Goal: Task Accomplishment & Management: Use online tool/utility

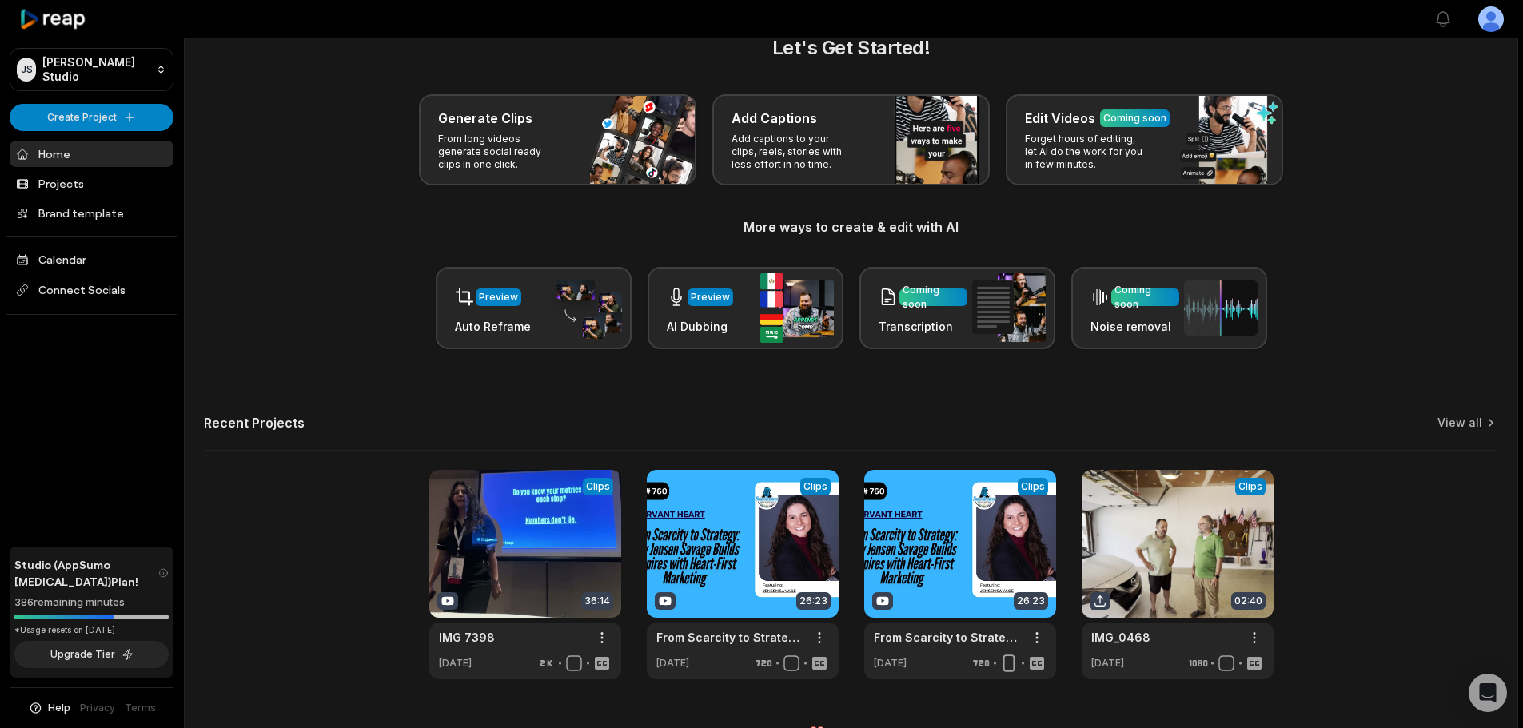
scroll to position [70, 0]
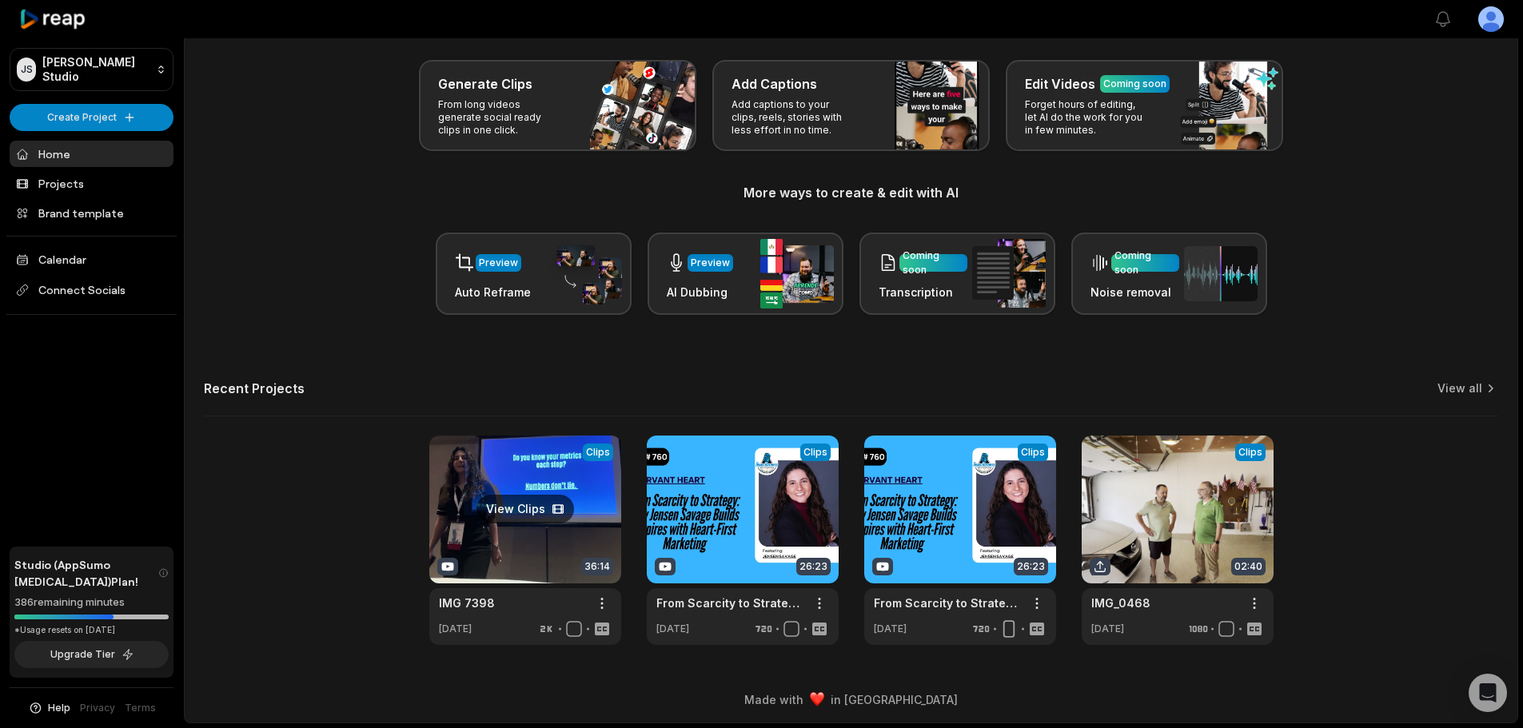
click at [539, 498] on link at bounding box center [525, 540] width 192 height 209
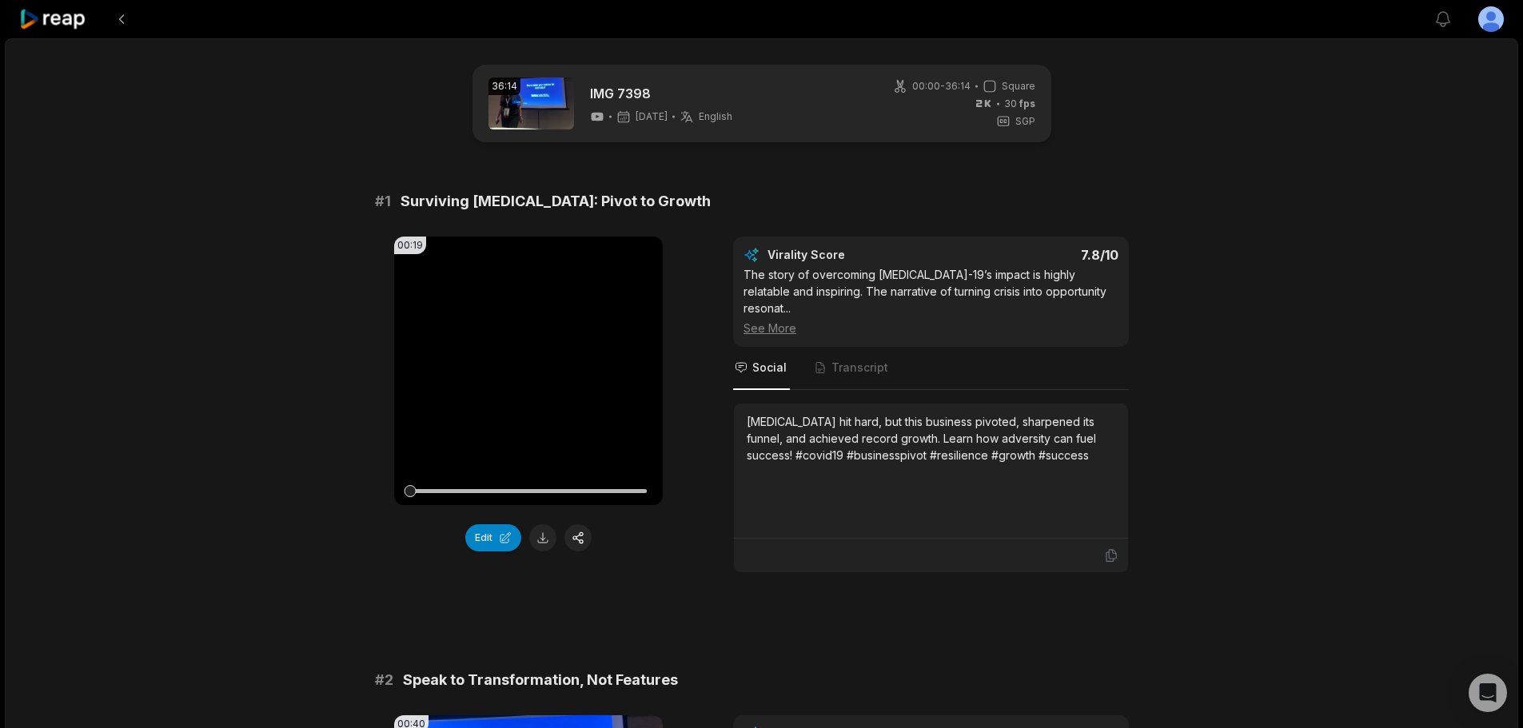
scroll to position [320, 0]
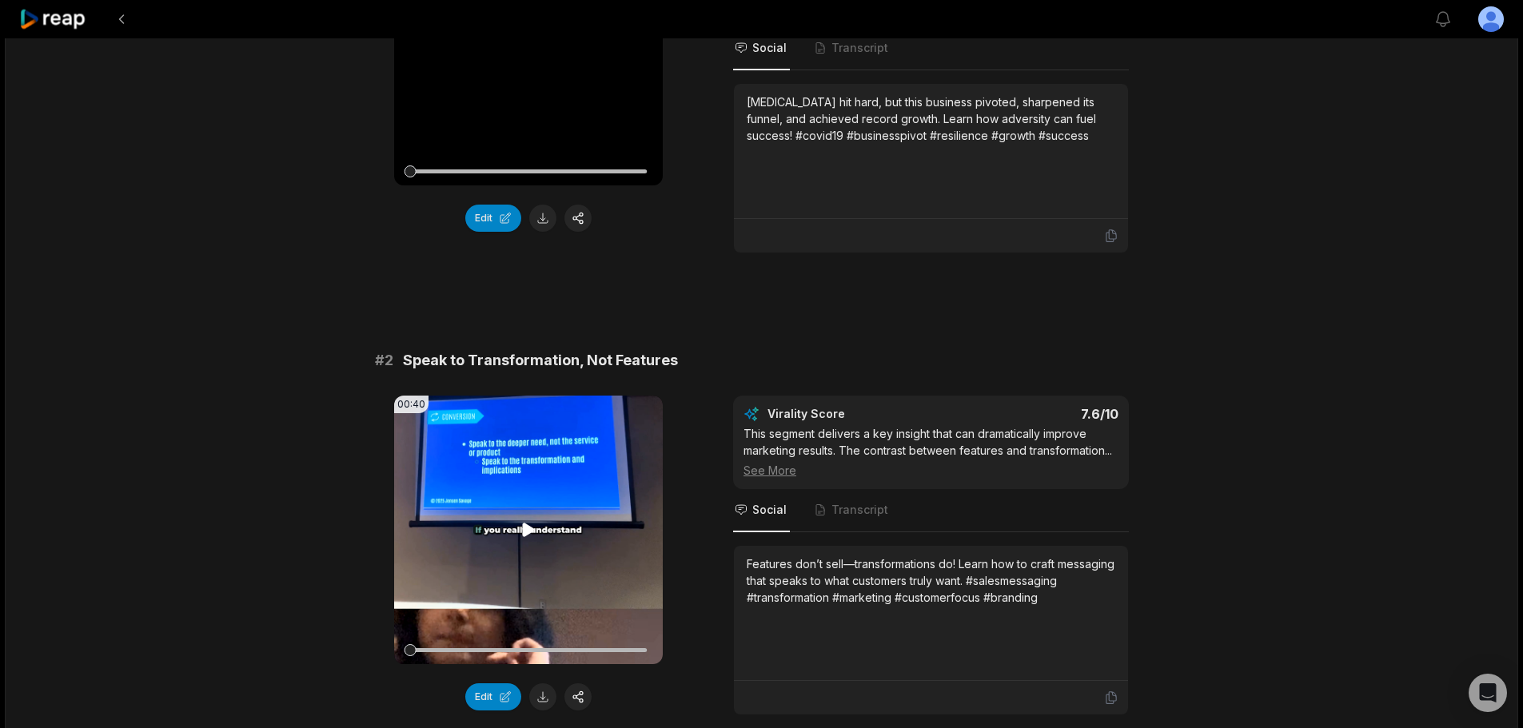
click at [531, 523] on icon at bounding box center [529, 530] width 12 height 14
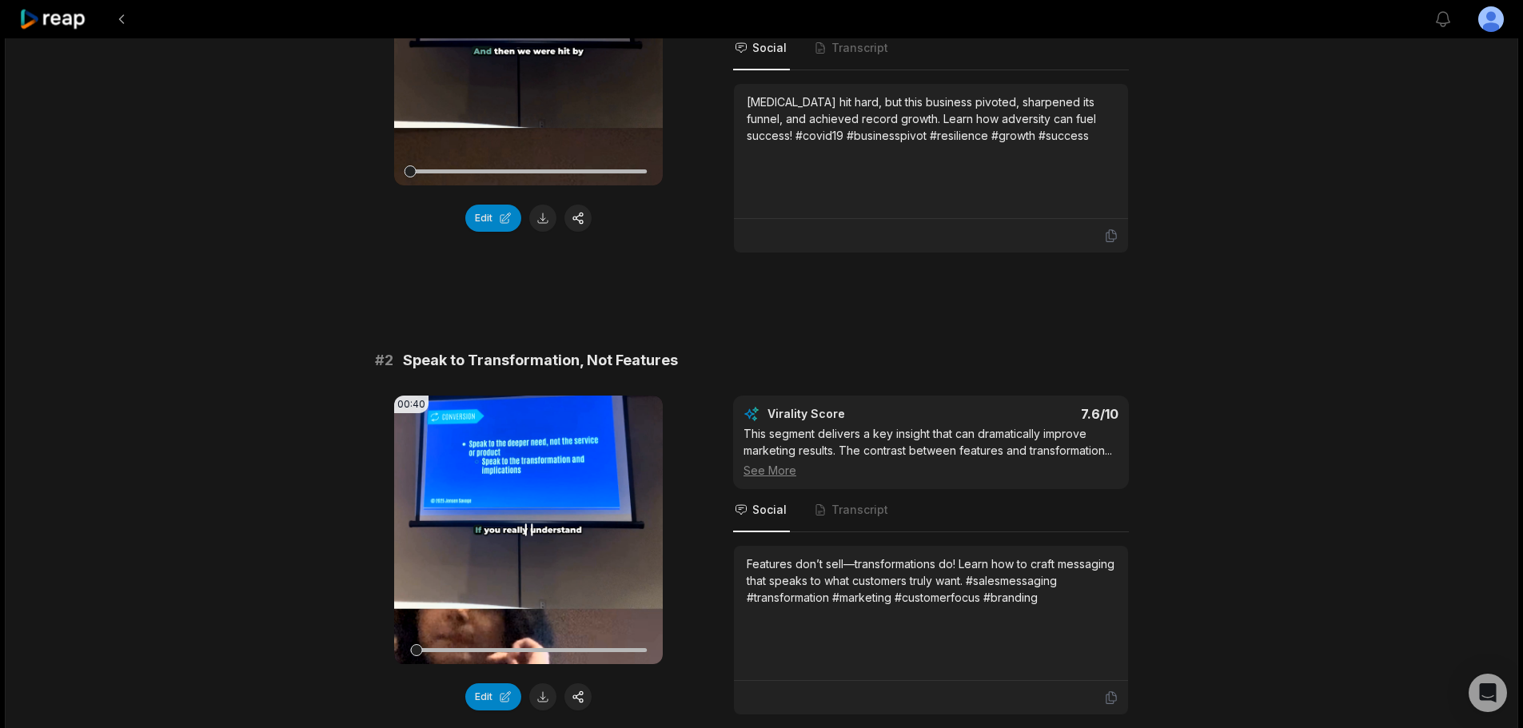
click at [531, 520] on icon at bounding box center [528, 529] width 19 height 19
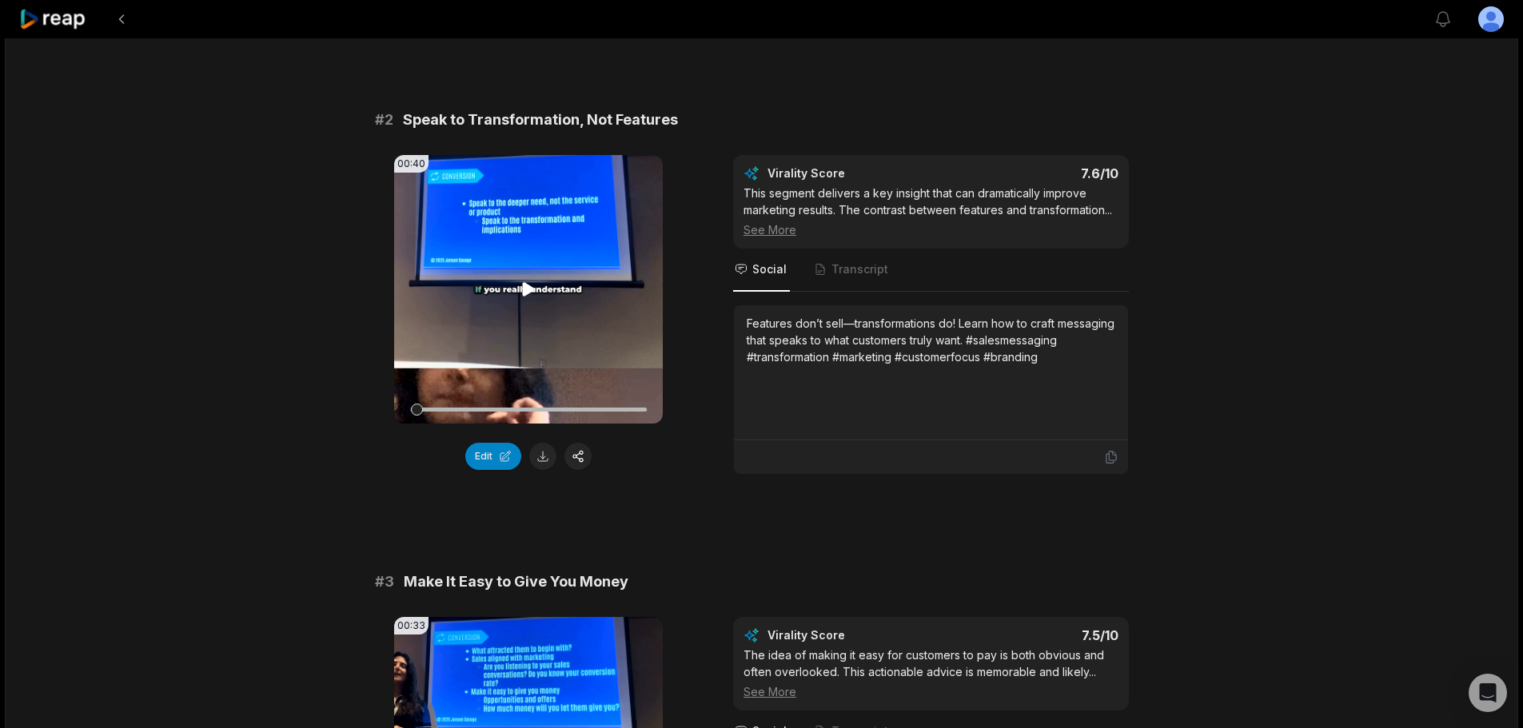
scroll to position [560, 0]
click at [518, 277] on video "Your browser does not support mp4 format." at bounding box center [528, 290] width 269 height 269
click at [492, 444] on button "Edit" at bounding box center [493, 457] width 56 height 27
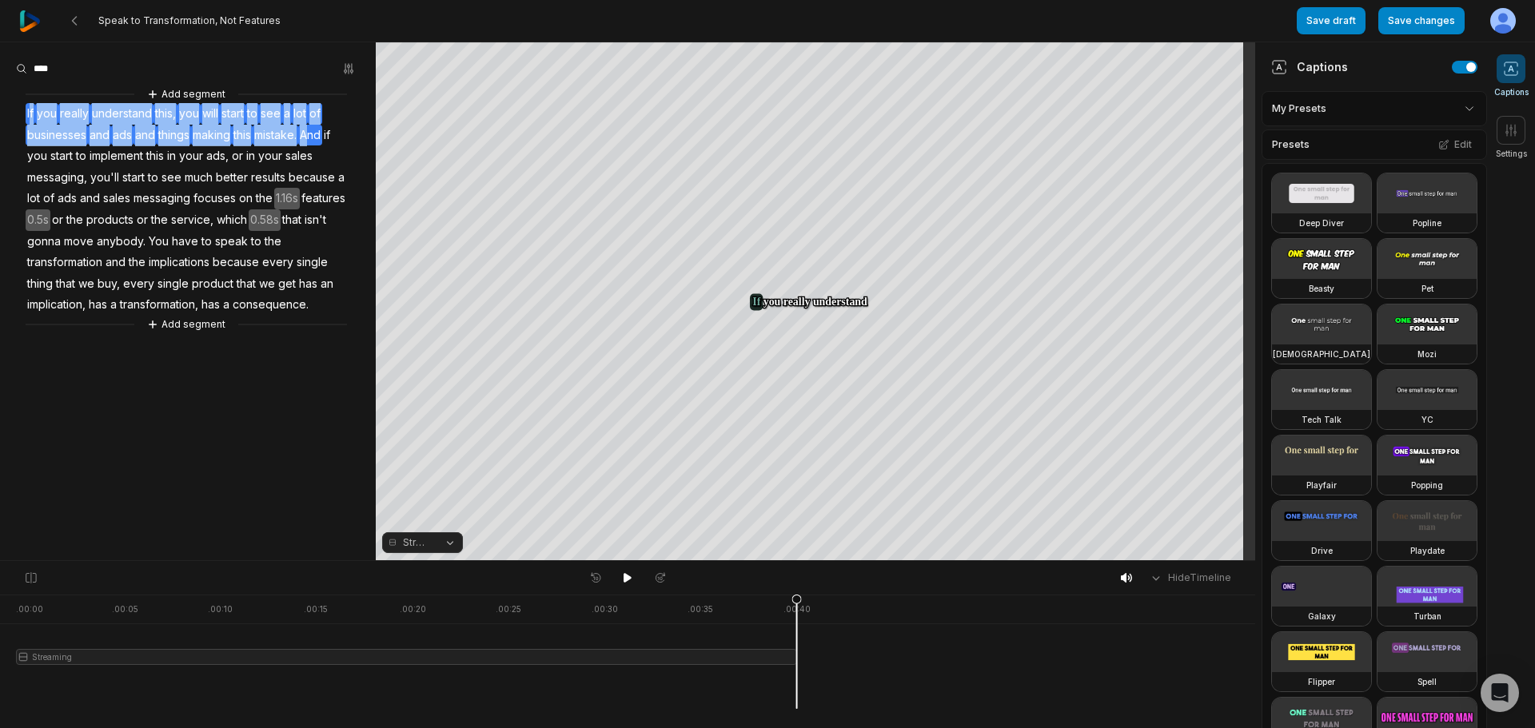
drag, startPoint x: 30, startPoint y: 108, endPoint x: 313, endPoint y: 135, distance: 285.1
click at [313, 135] on div "Add segment If you really understand this, you will start to see a lot of busin…" at bounding box center [188, 210] width 376 height 248
click at [316, 186] on button "Remove video" at bounding box center [318, 182] width 108 height 21
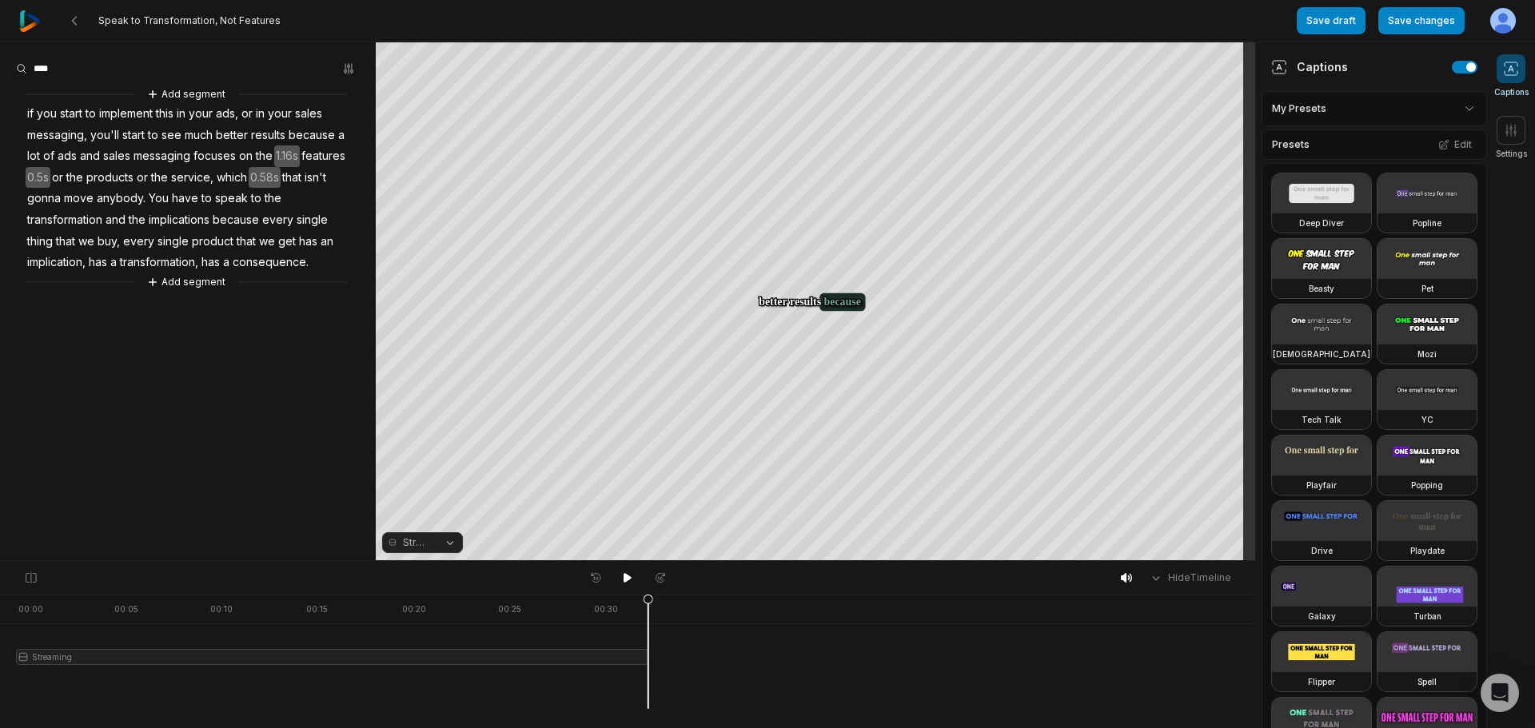
click at [311, 429] on aside "Add segment if you start to implement this in your ads, or in your sales messag…" at bounding box center [188, 301] width 376 height 518
click at [194, 283] on button "Add segment" at bounding box center [186, 282] width 85 height 18
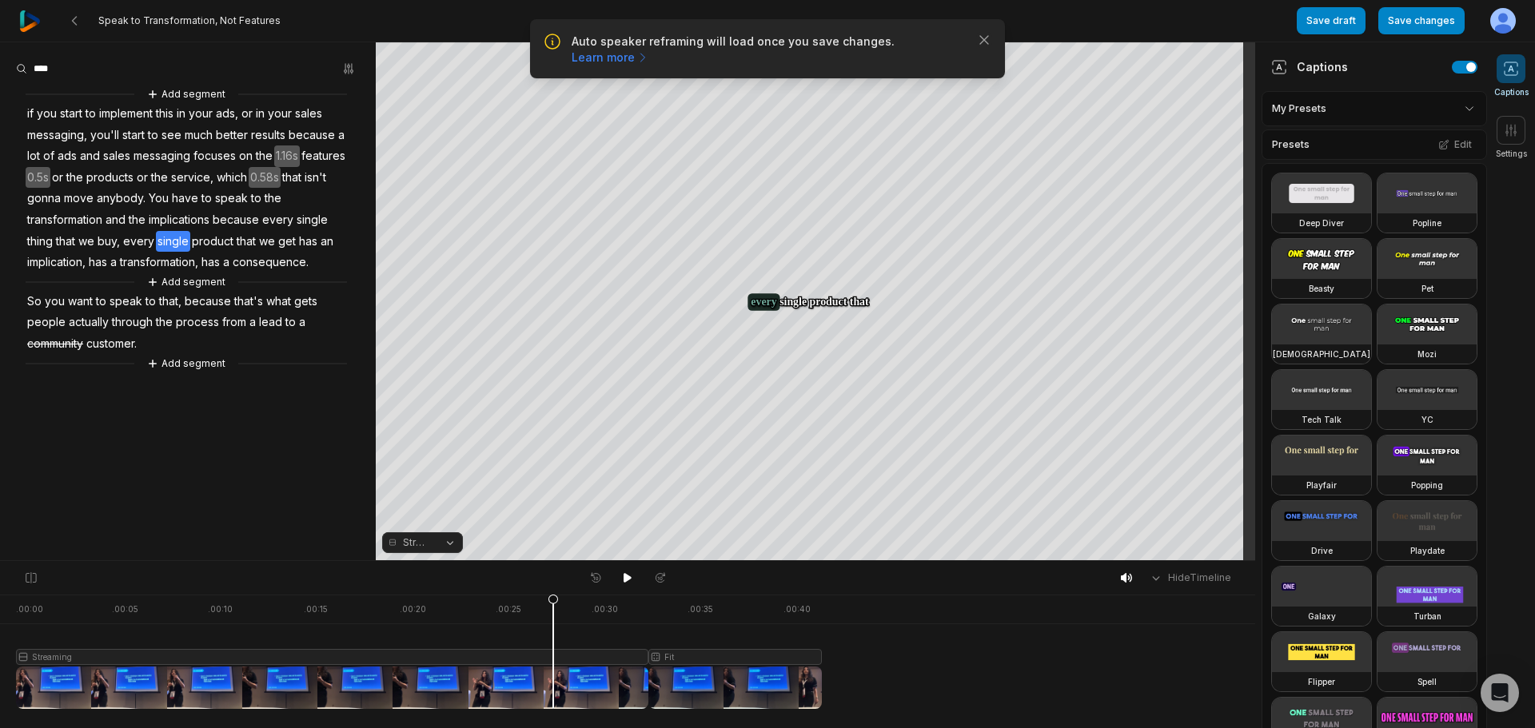
click at [548, 611] on icon at bounding box center [553, 651] width 11 height 115
click at [426, 545] on span "Streaming" at bounding box center [417, 543] width 28 height 14
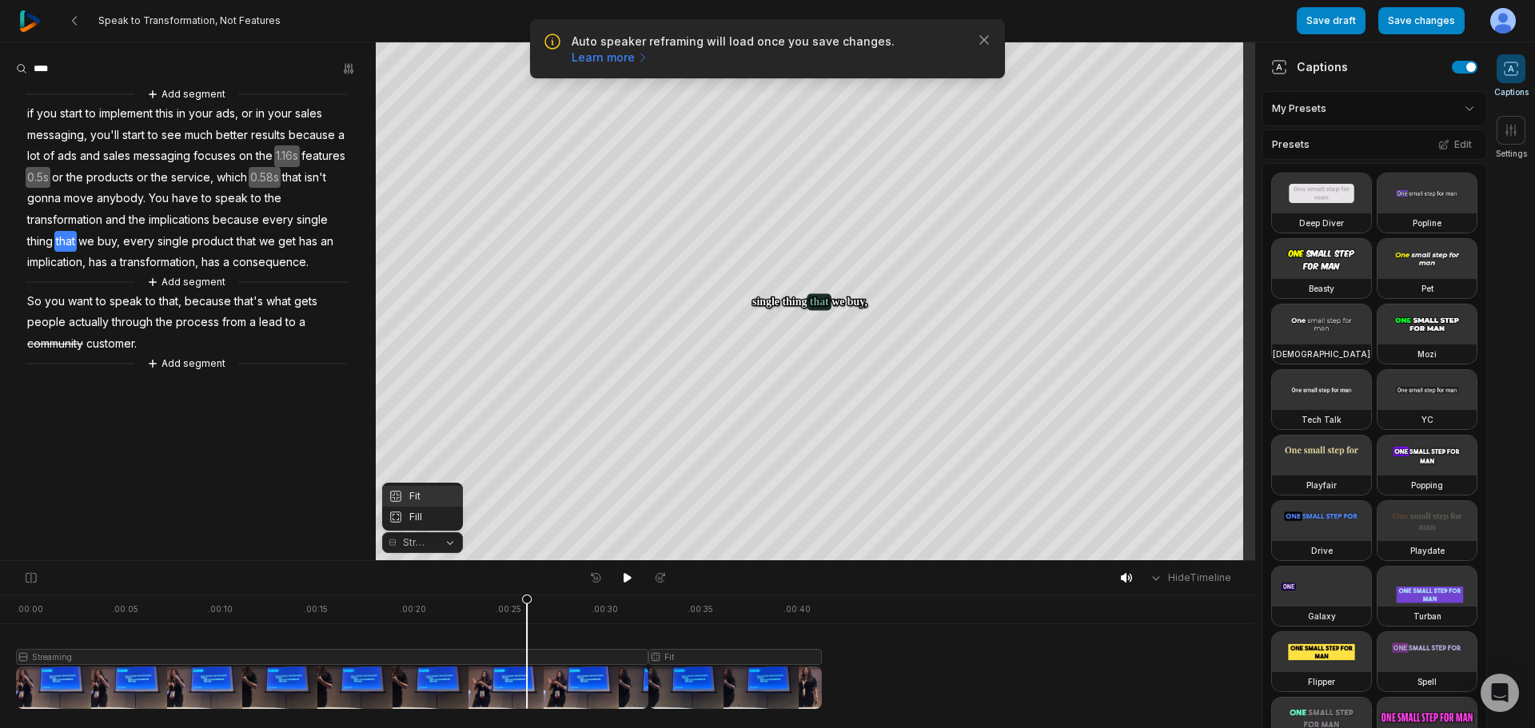
click at [417, 491] on div "Fit" at bounding box center [422, 496] width 81 height 21
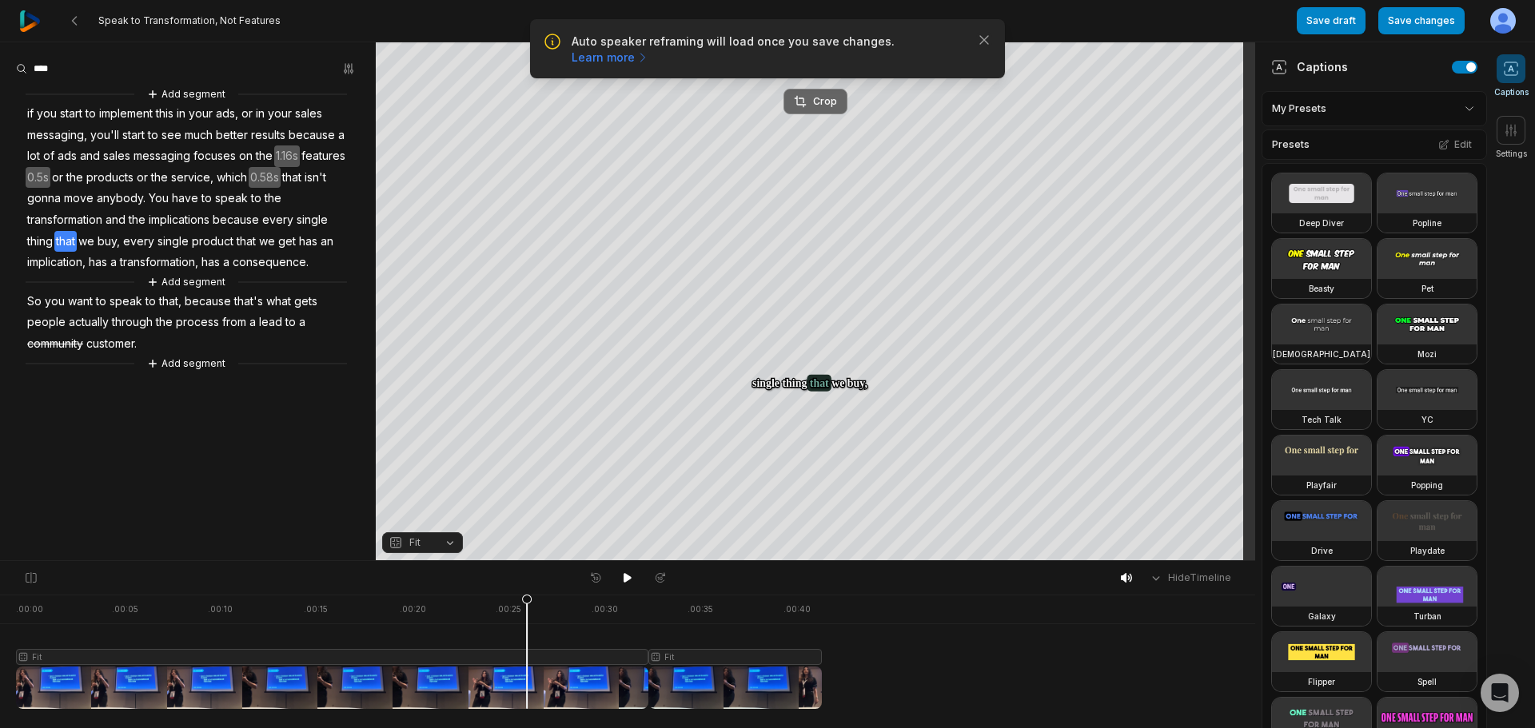
click at [824, 100] on div "Crop" at bounding box center [815, 101] width 43 height 14
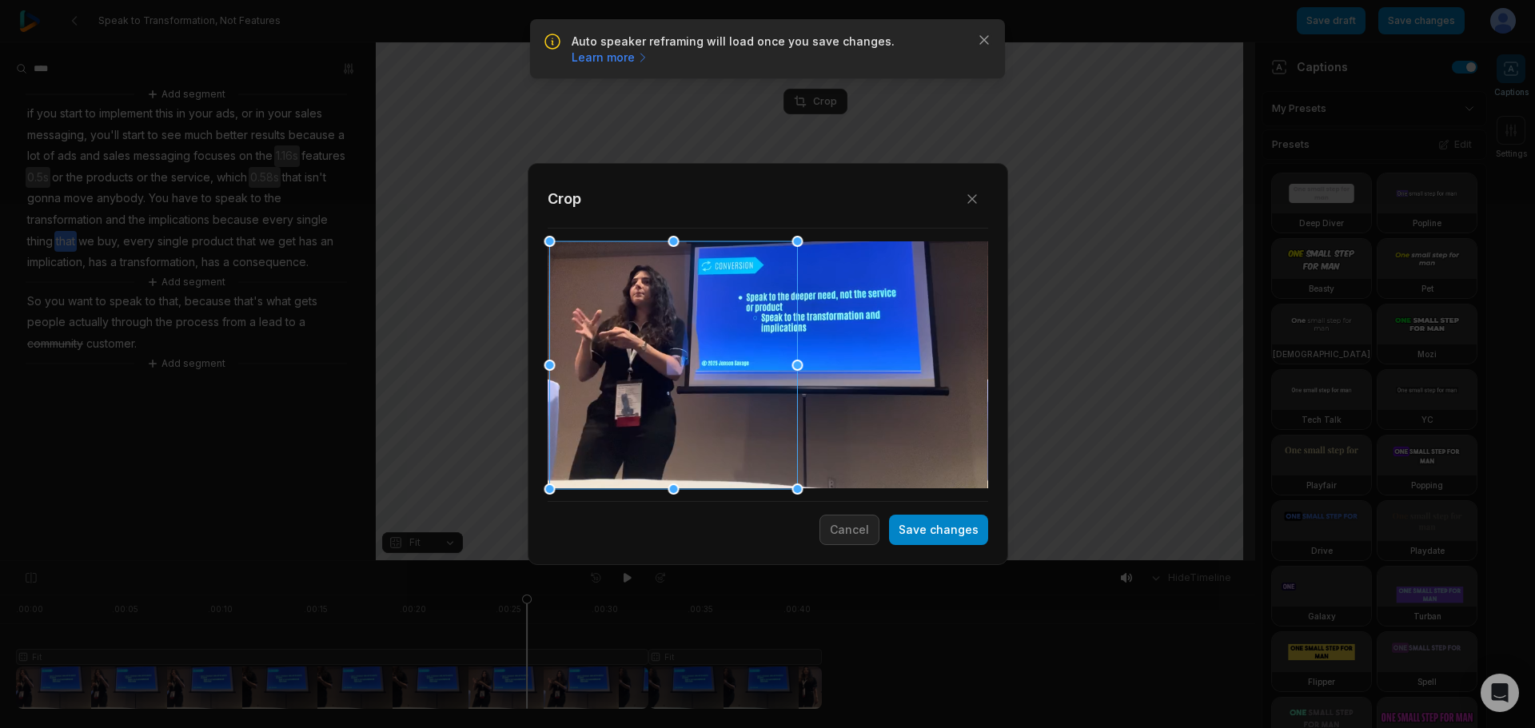
drag, startPoint x: 715, startPoint y: 376, endPoint x: 564, endPoint y: 373, distance: 151.1
click at [564, 373] on div at bounding box center [673, 365] width 248 height 248
click at [946, 541] on button "Save changes" at bounding box center [938, 530] width 99 height 30
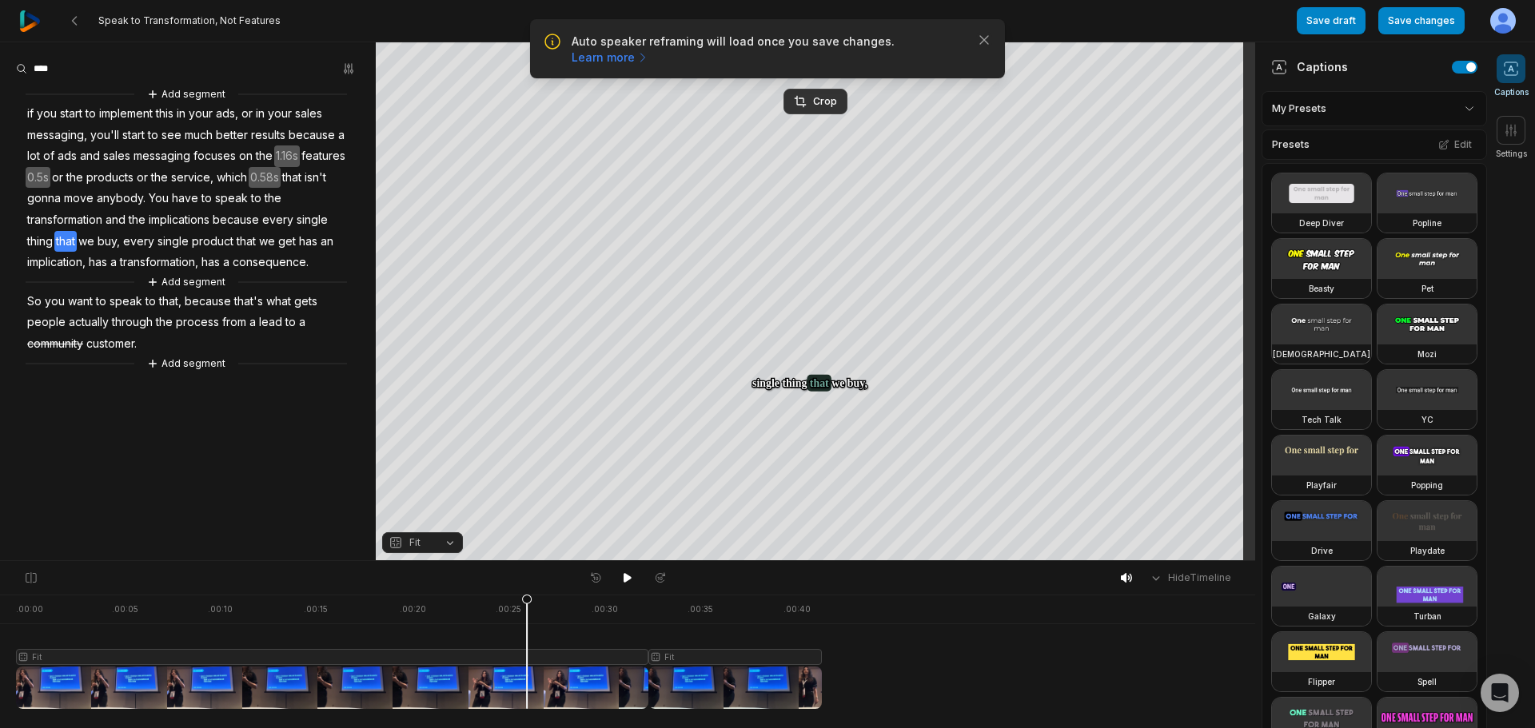
click at [714, 679] on div at bounding box center [419, 652] width 806 height 114
click at [816, 103] on div "Crop" at bounding box center [815, 101] width 43 height 14
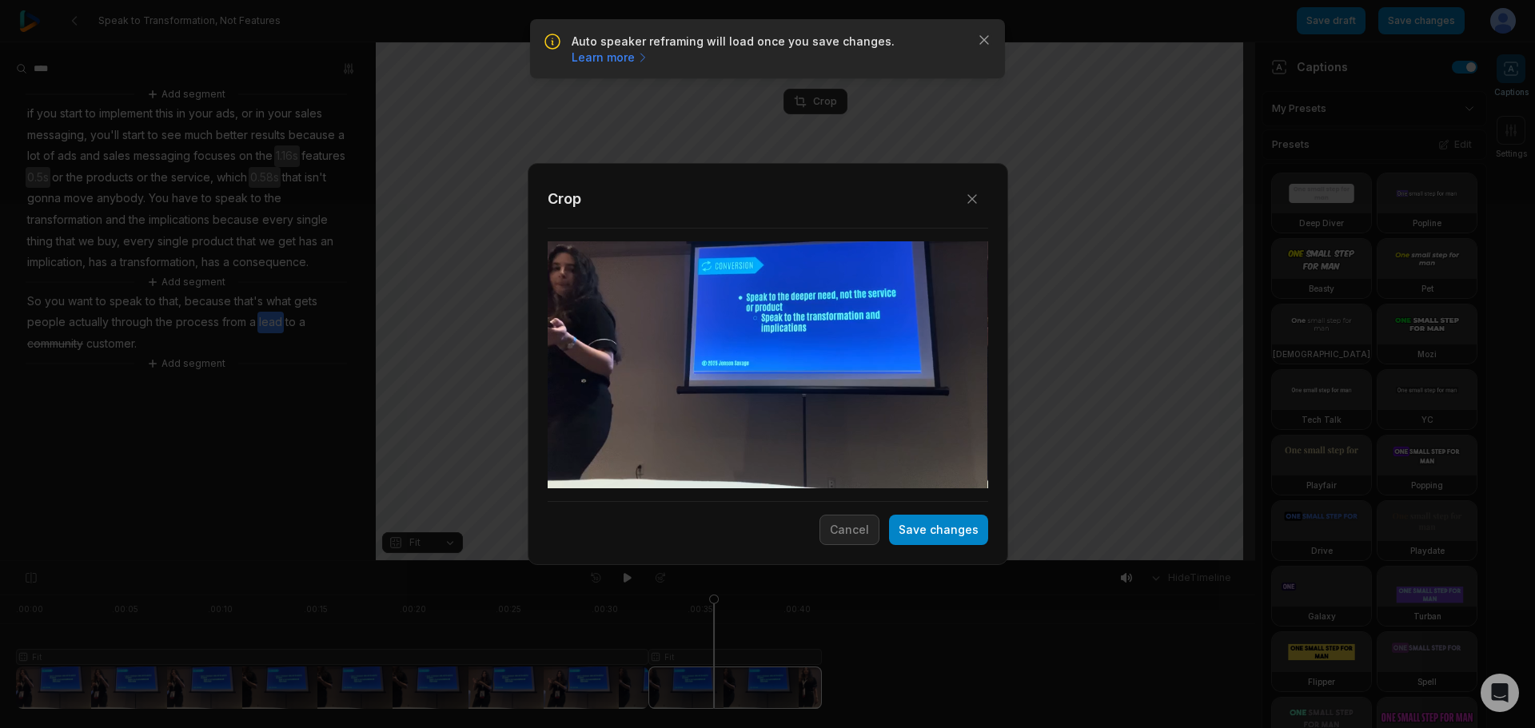
click at [420, 341] on div "Close Crop Save changes Cancel" at bounding box center [767, 364] width 1535 height 728
drag, startPoint x: 771, startPoint y: 351, endPoint x: 505, endPoint y: 356, distance: 266.3
click at [505, 356] on div "Close Crop Save changes Cancel" at bounding box center [767, 364] width 1535 height 728
drag, startPoint x: 703, startPoint y: 401, endPoint x: 608, endPoint y: 397, distance: 94.4
click at [609, 399] on div at bounding box center [674, 365] width 248 height 248
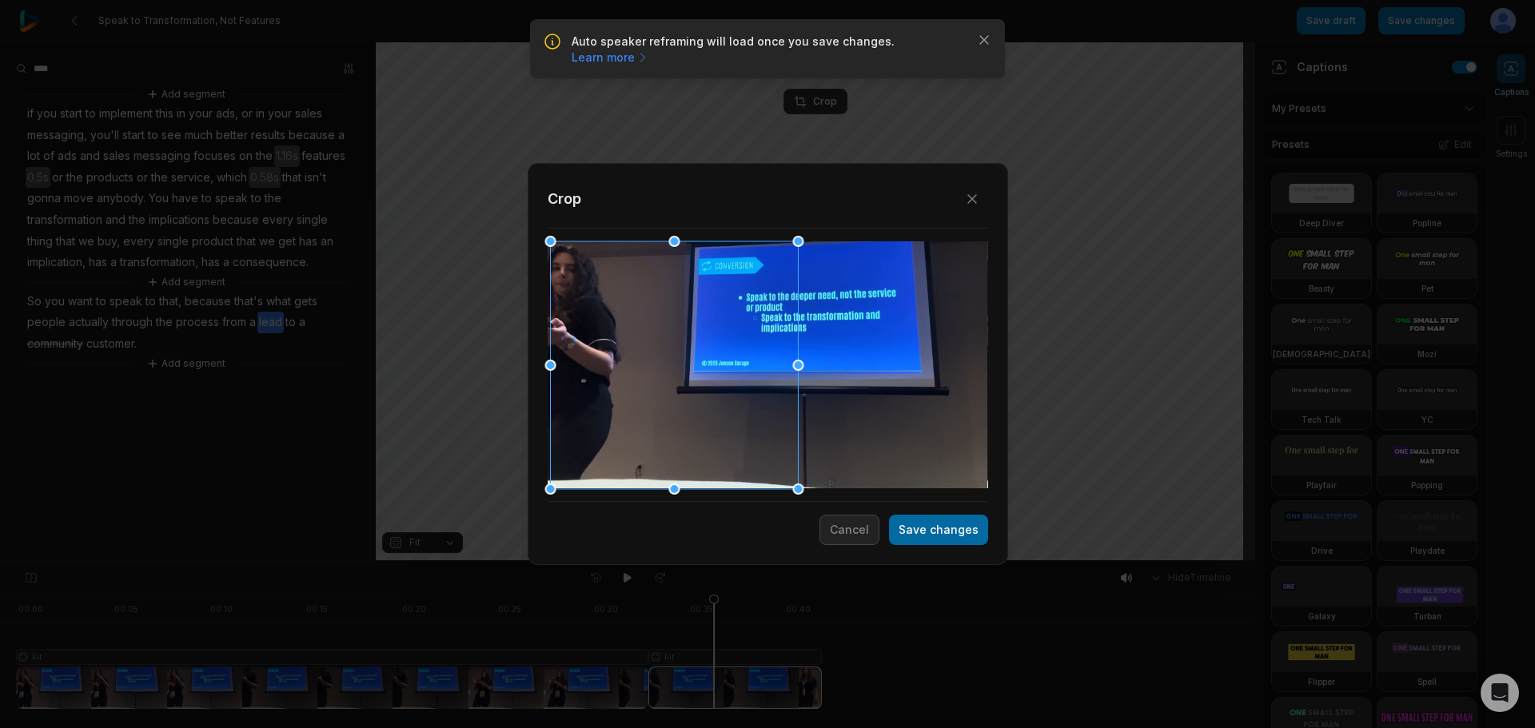
click at [954, 533] on button "Save changes" at bounding box center [938, 530] width 99 height 30
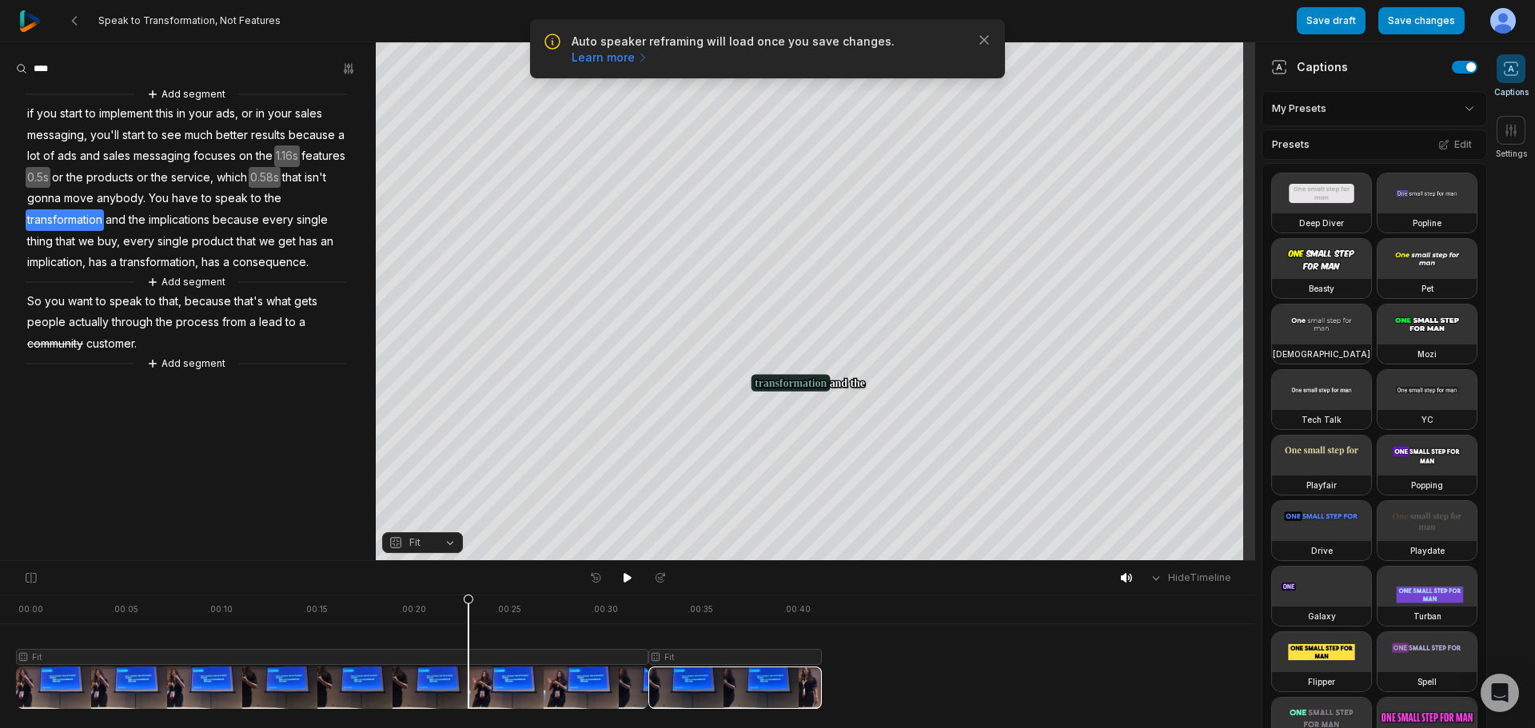
drag, startPoint x: 711, startPoint y: 600, endPoint x: 468, endPoint y: 637, distance: 245.0
click at [468, 637] on icon at bounding box center [469, 656] width 10 height 122
click at [625, 579] on icon at bounding box center [628, 578] width 8 height 10
click at [625, 579] on icon at bounding box center [627, 578] width 13 height 13
click at [545, 684] on div at bounding box center [419, 652] width 806 height 114
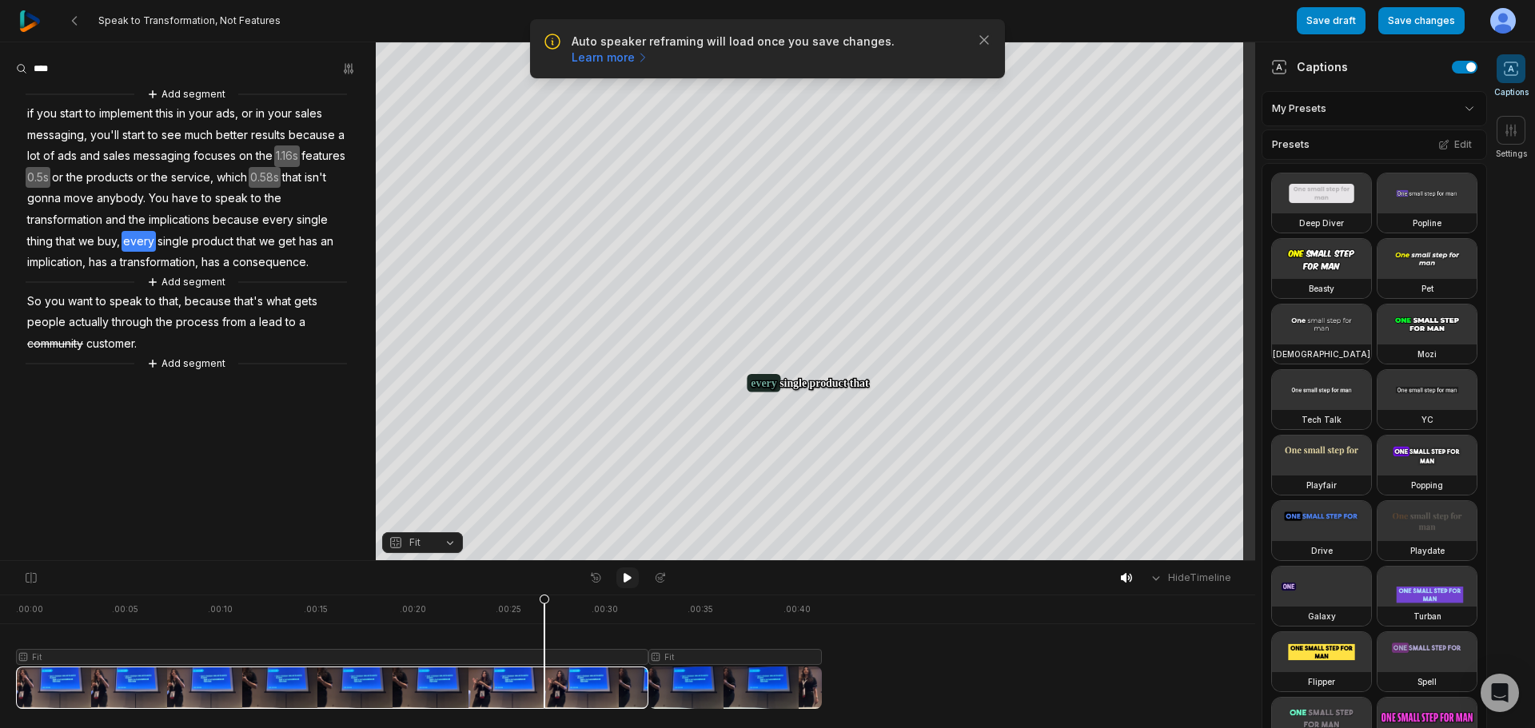
click at [626, 574] on icon at bounding box center [628, 578] width 8 height 10
click at [1415, 22] on button "Save changes" at bounding box center [1421, 20] width 86 height 27
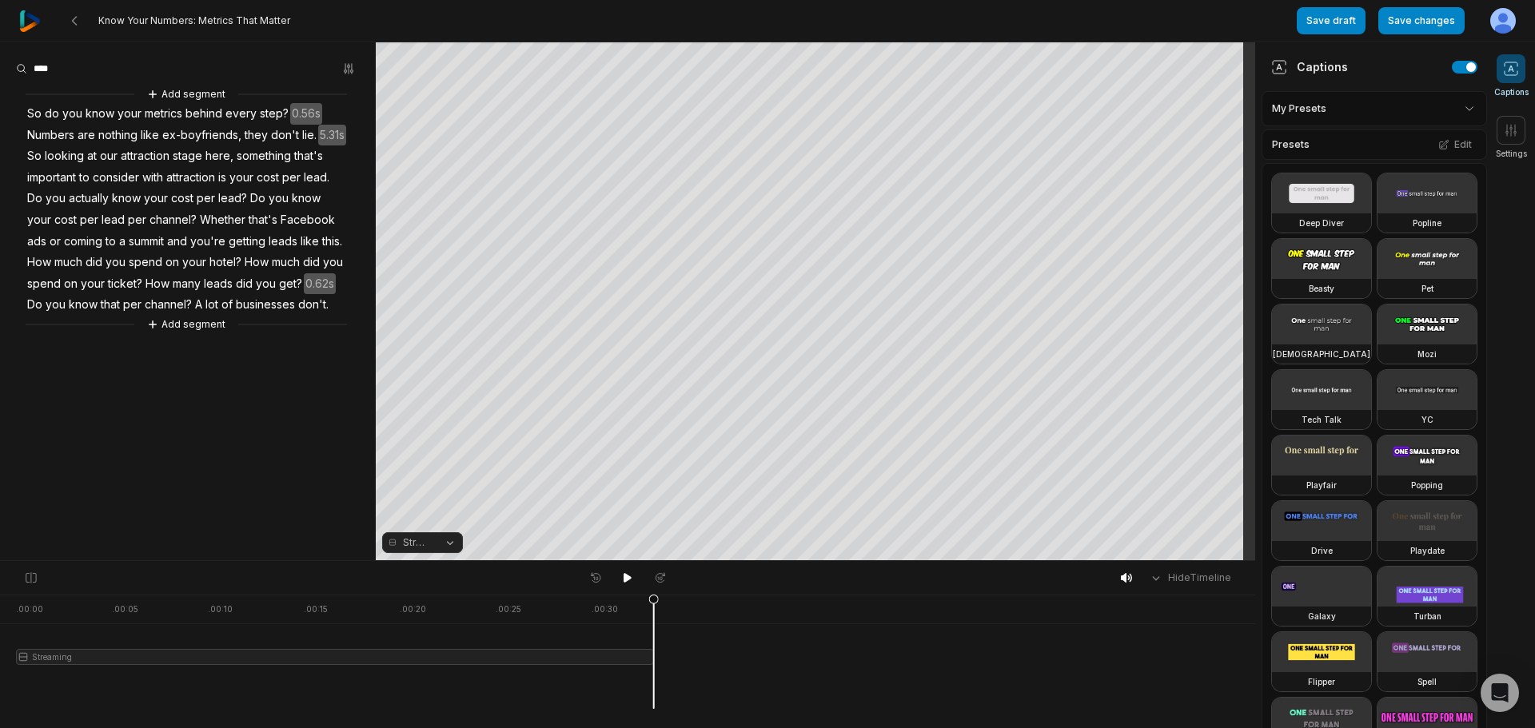
click at [419, 547] on span "Streaming" at bounding box center [417, 543] width 28 height 14
click at [423, 492] on div "Fit" at bounding box center [422, 496] width 81 height 21
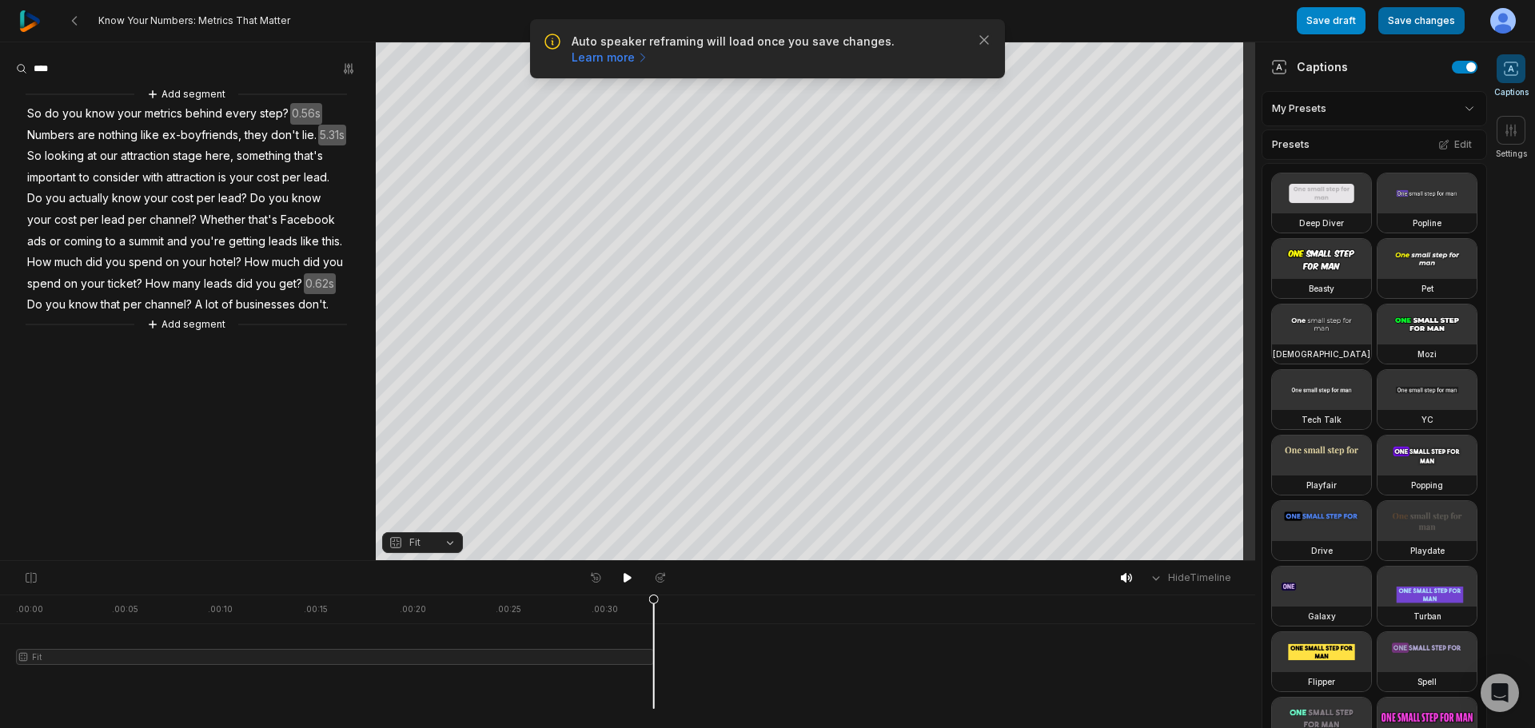
click at [1433, 15] on button "Save changes" at bounding box center [1421, 20] width 86 height 27
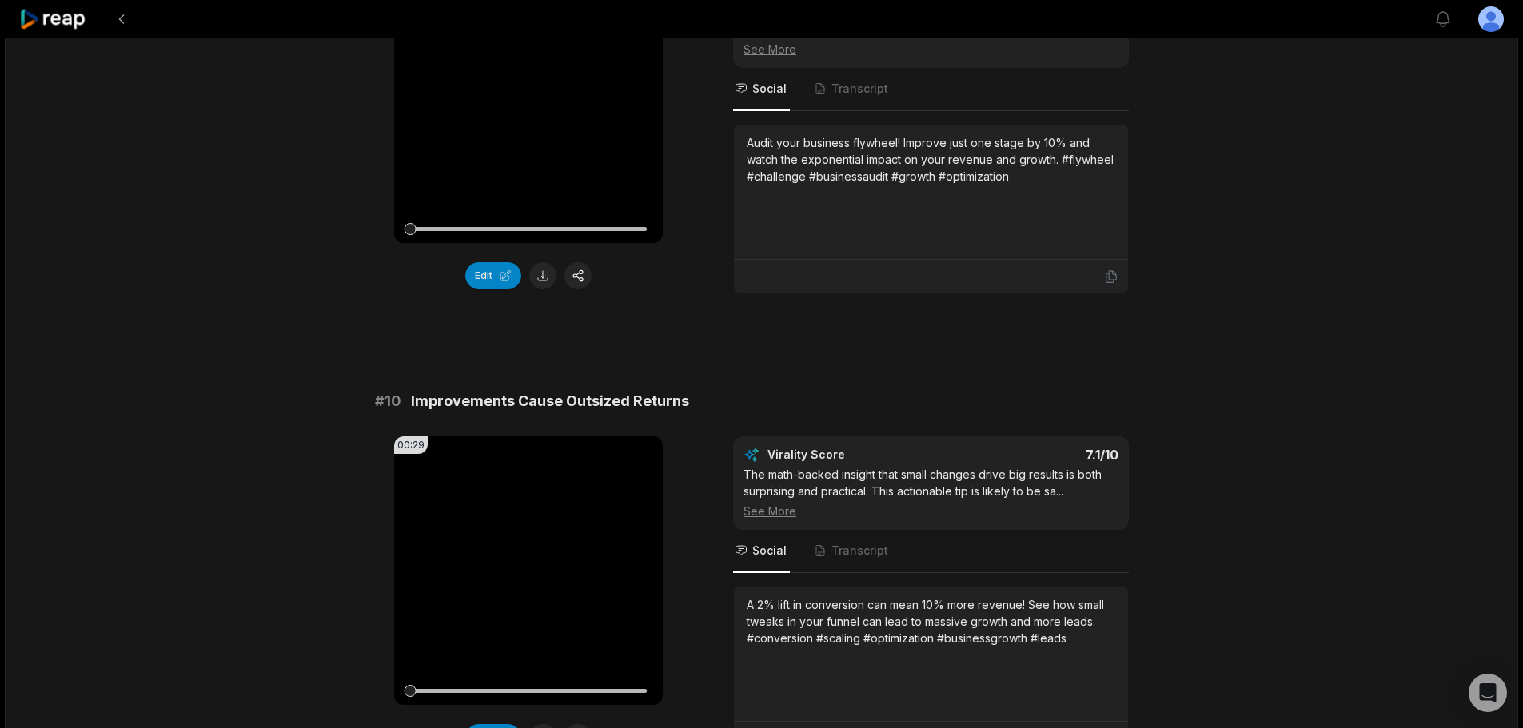
scroll to position [4098, 0]
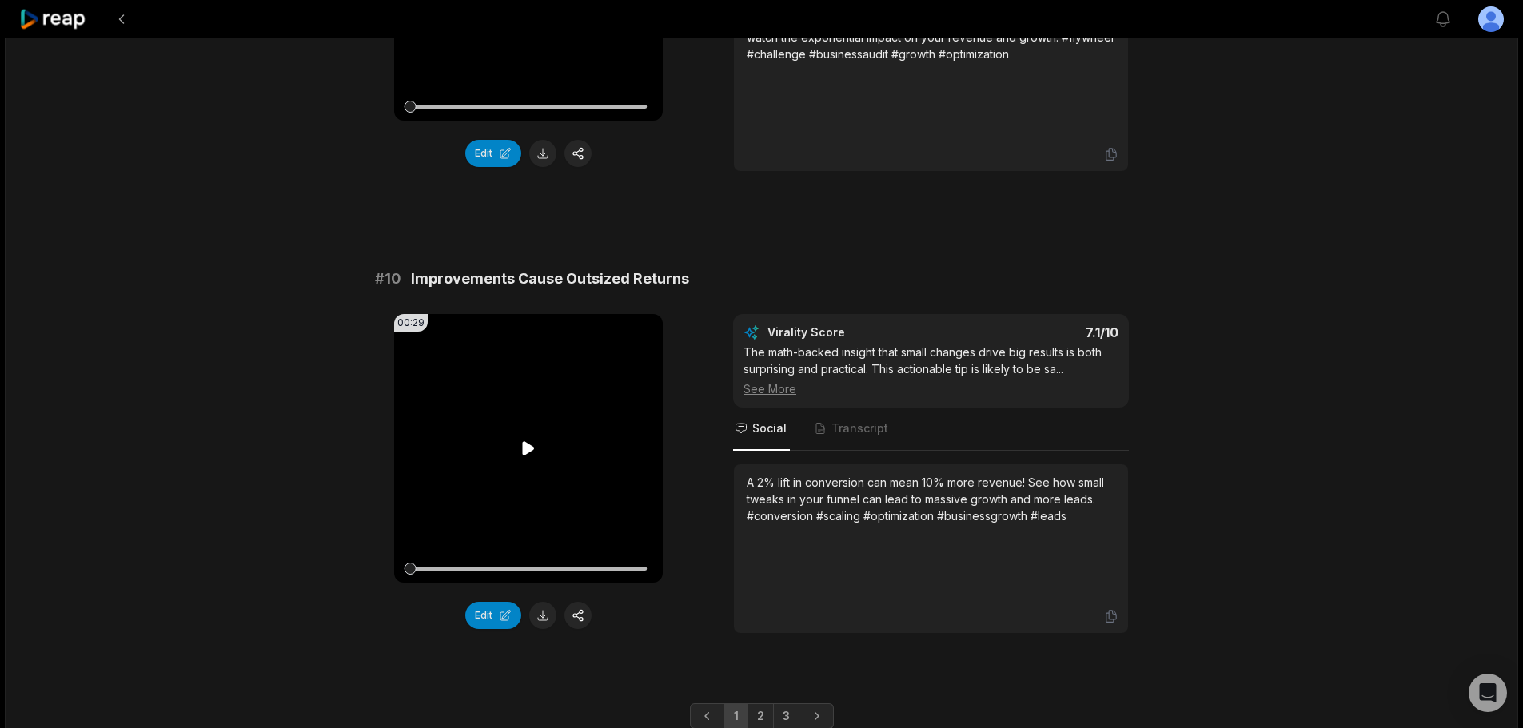
click at [526, 441] on icon at bounding box center [529, 448] width 12 height 14
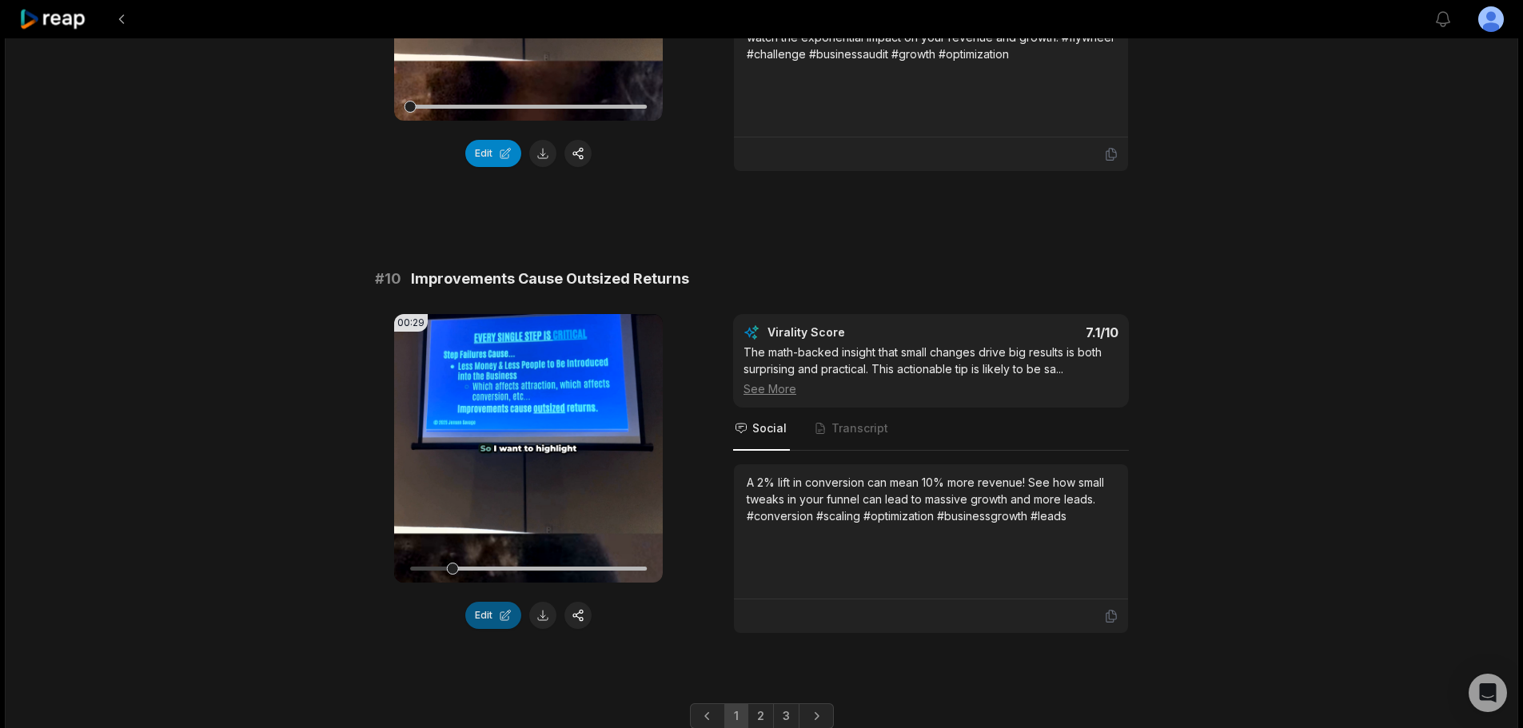
click at [505, 602] on button "Edit" at bounding box center [493, 615] width 56 height 27
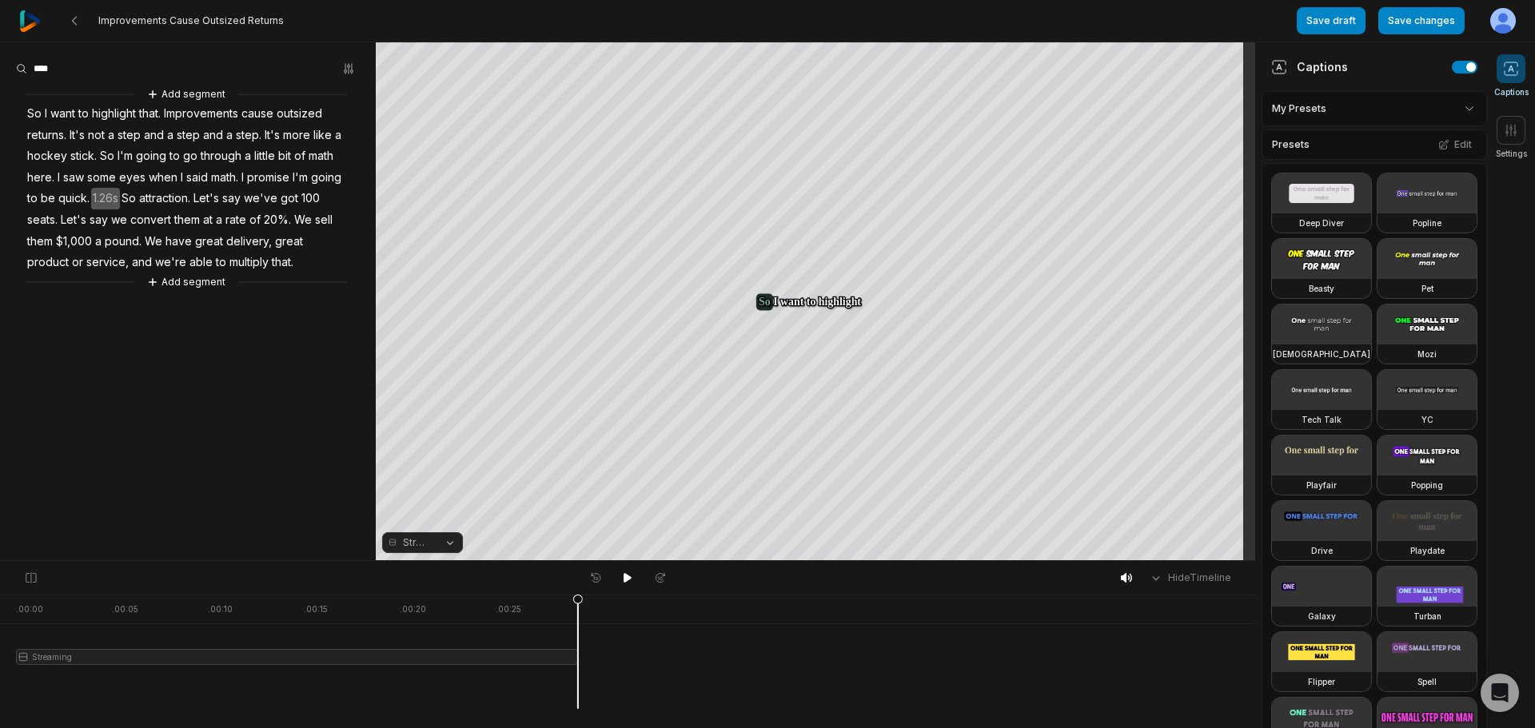
drag, startPoint x: 431, startPoint y: 537, endPoint x: 448, endPoint y: 536, distance: 16.8
click at [432, 536] on button "Streaming" at bounding box center [422, 542] width 81 height 21
click at [436, 491] on div "Fit" at bounding box center [422, 496] width 81 height 21
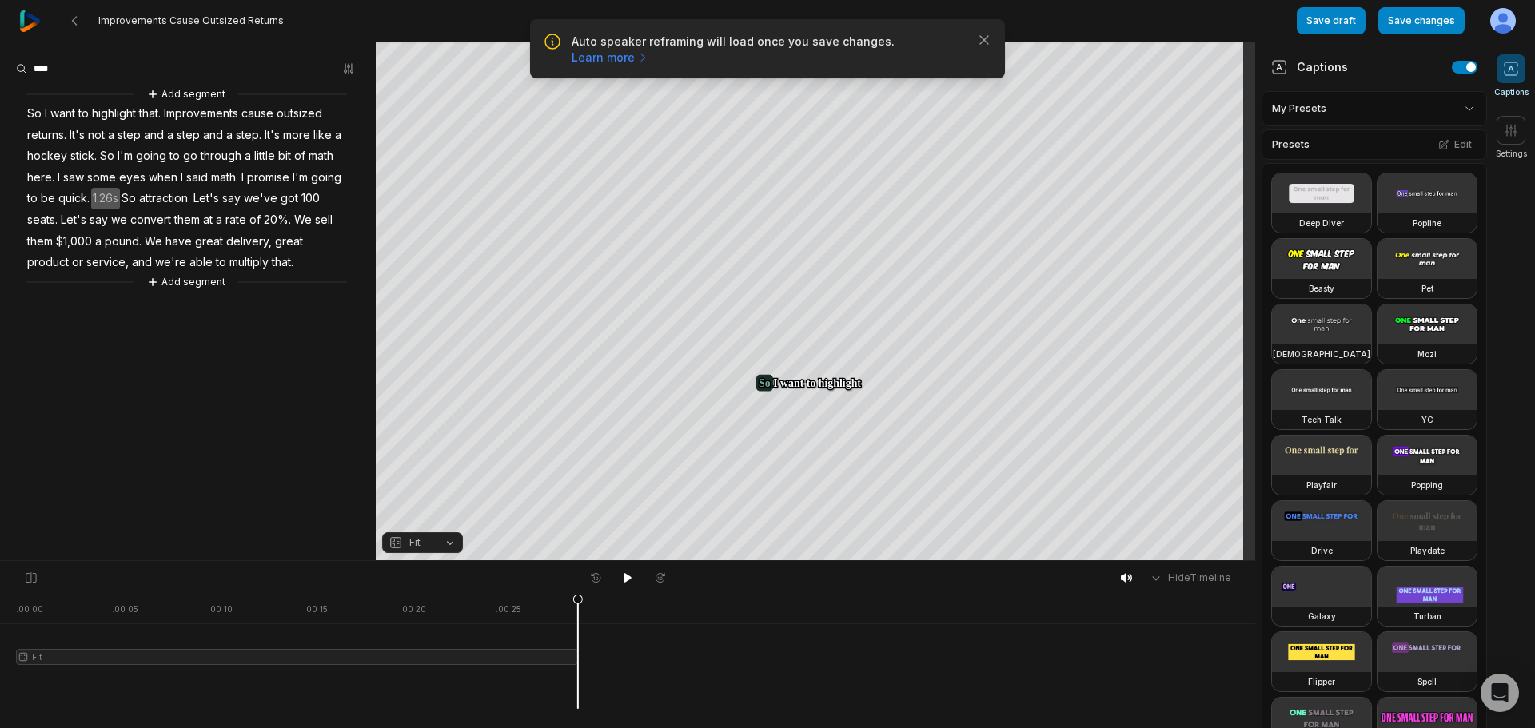
click at [1413, 35] on div "Save draft Save changes Open user menu" at bounding box center [1406, 21] width 219 height 42
click at [1424, 18] on button "Save changes" at bounding box center [1421, 20] width 86 height 27
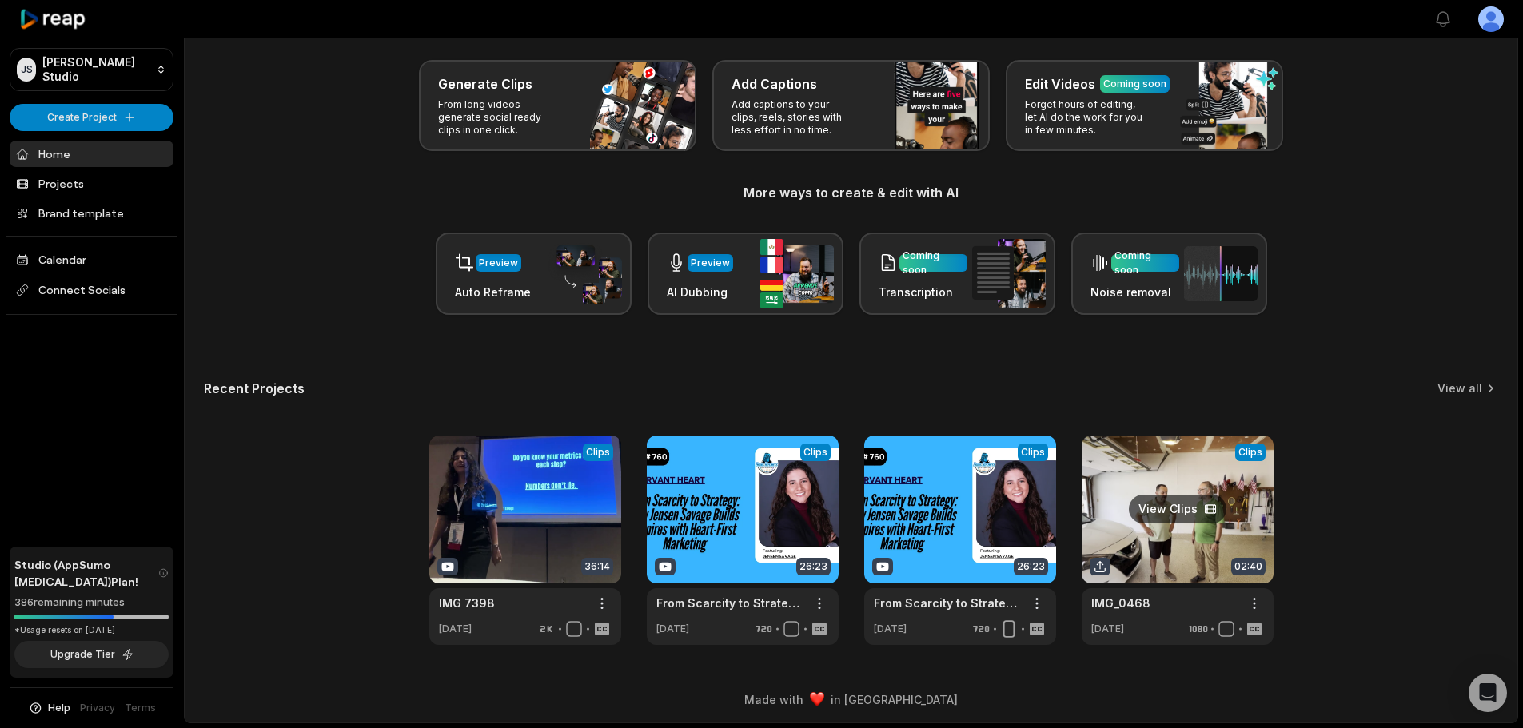
click at [1167, 505] on link at bounding box center [1178, 540] width 192 height 209
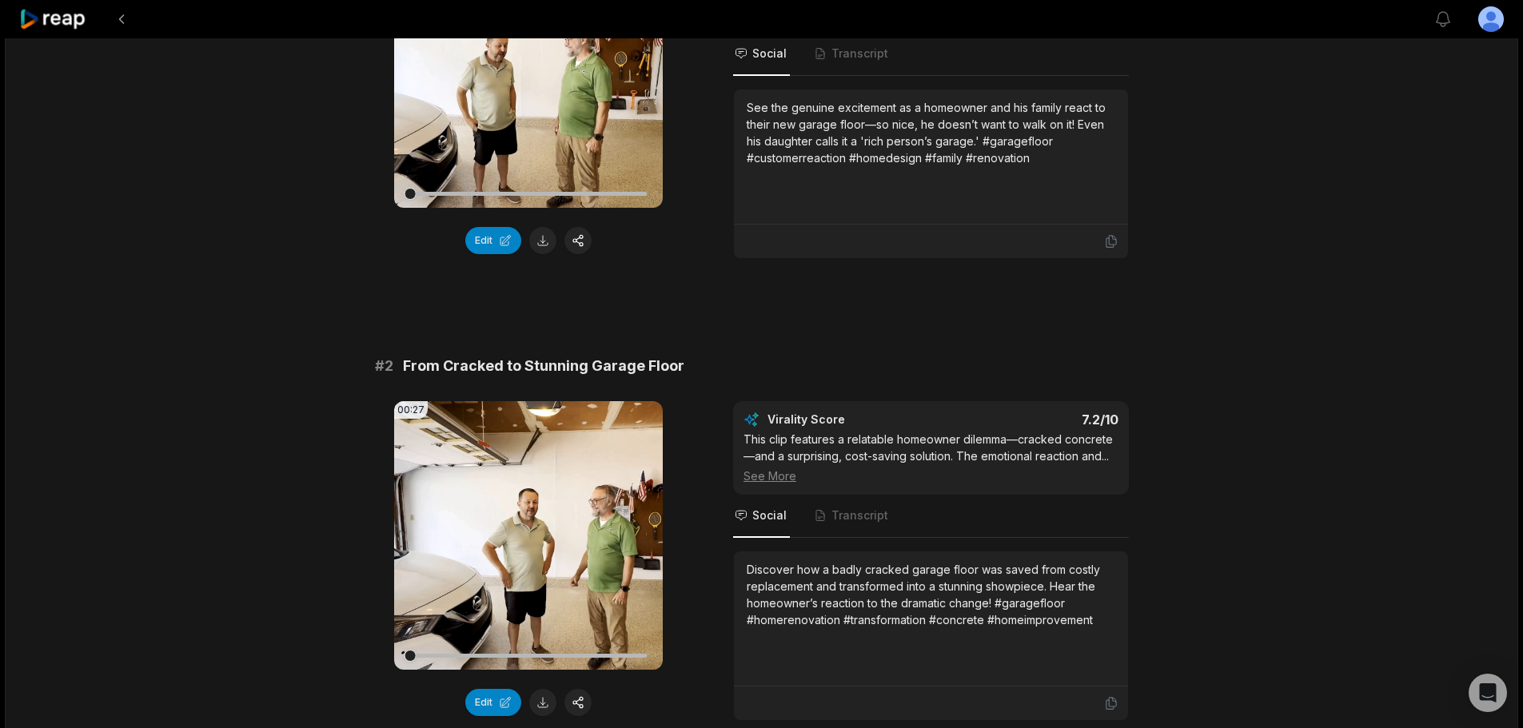
scroll to position [160, 0]
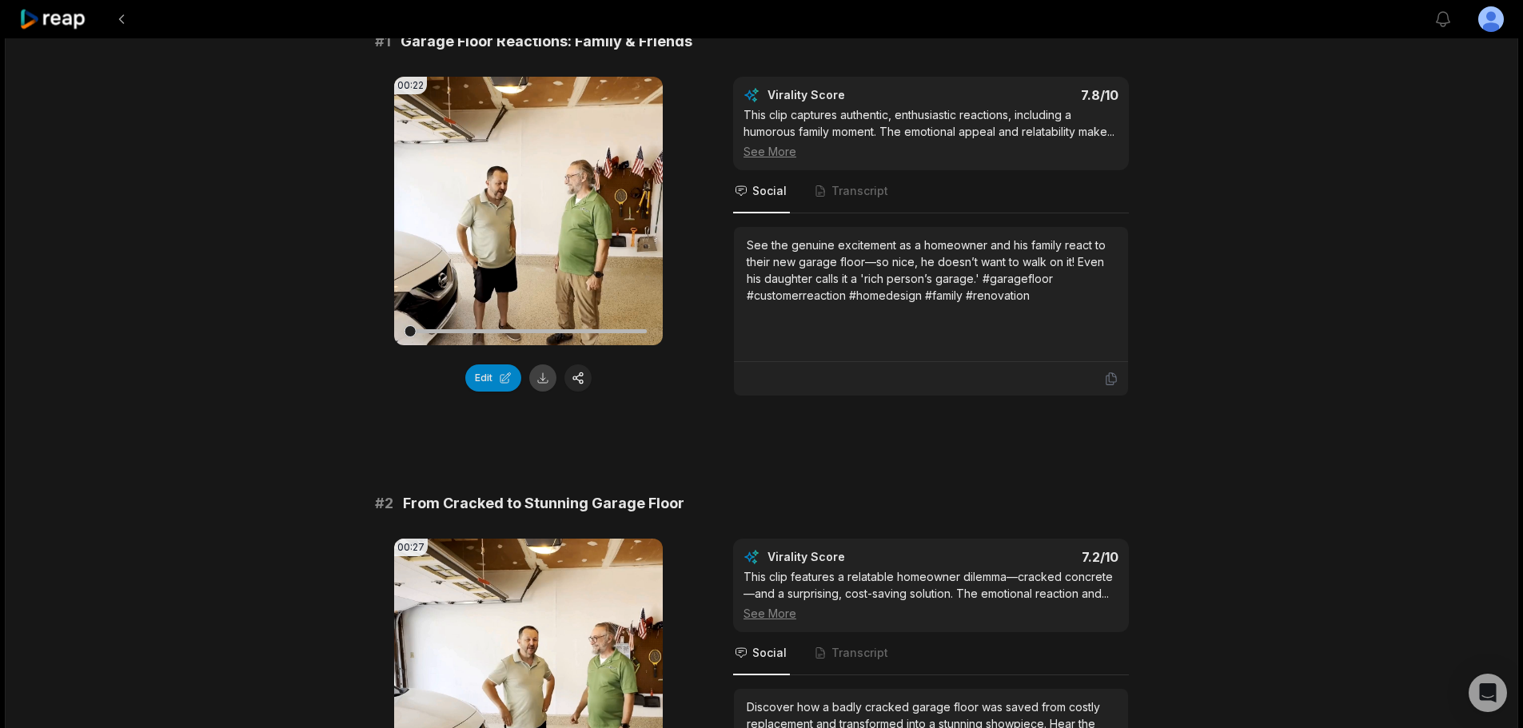
click at [550, 377] on button at bounding box center [542, 378] width 27 height 27
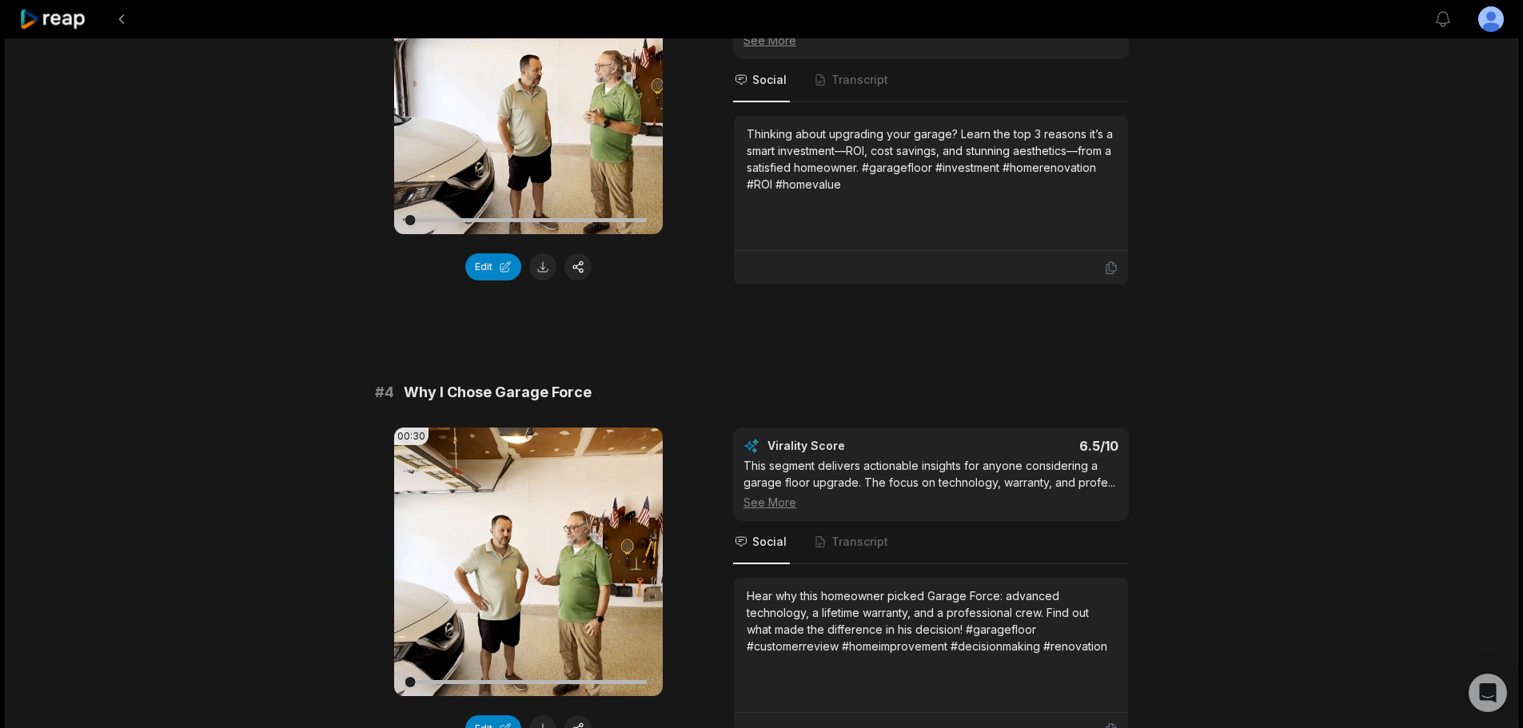
scroll to position [1352, 0]
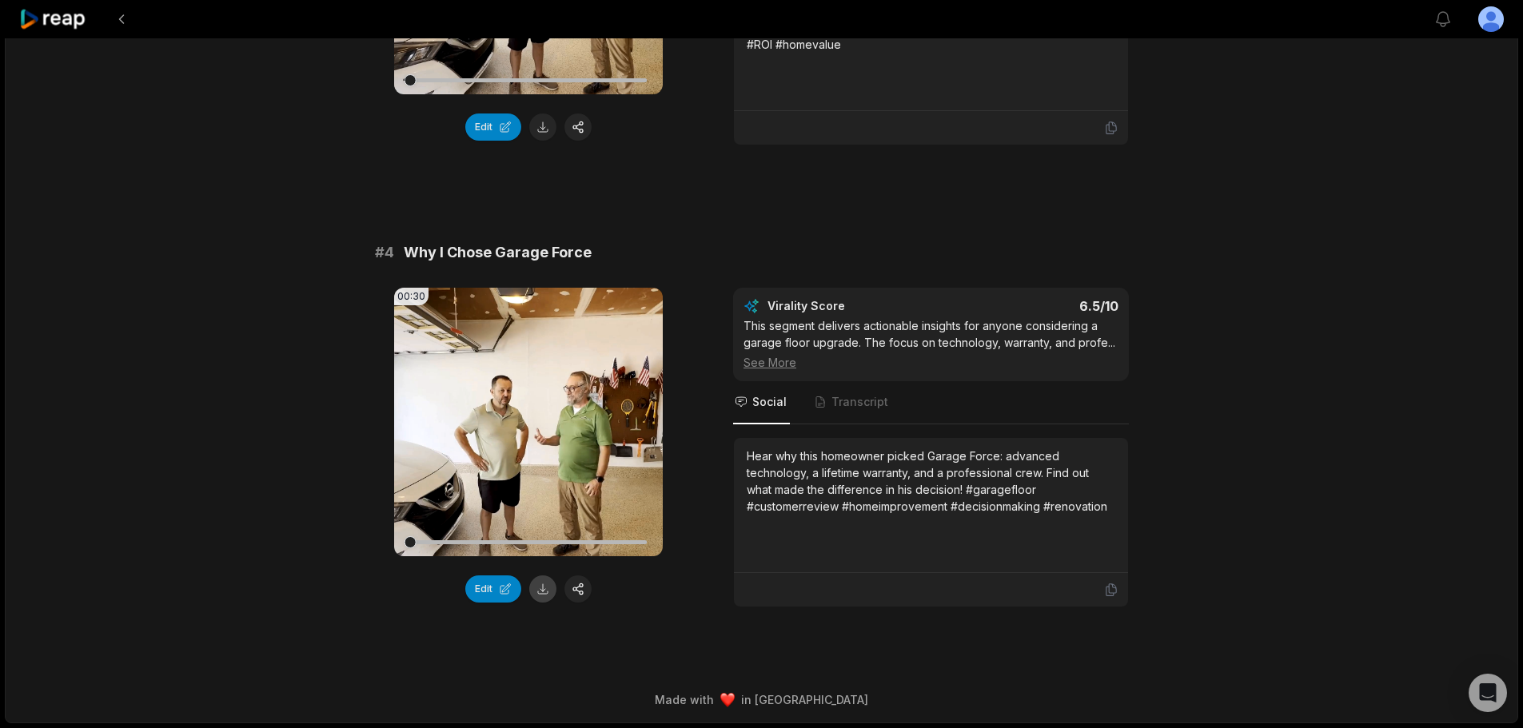
drag, startPoint x: 545, startPoint y: 584, endPoint x: 552, endPoint y: 572, distance: 12.9
click at [544, 584] on button at bounding box center [542, 589] width 27 height 27
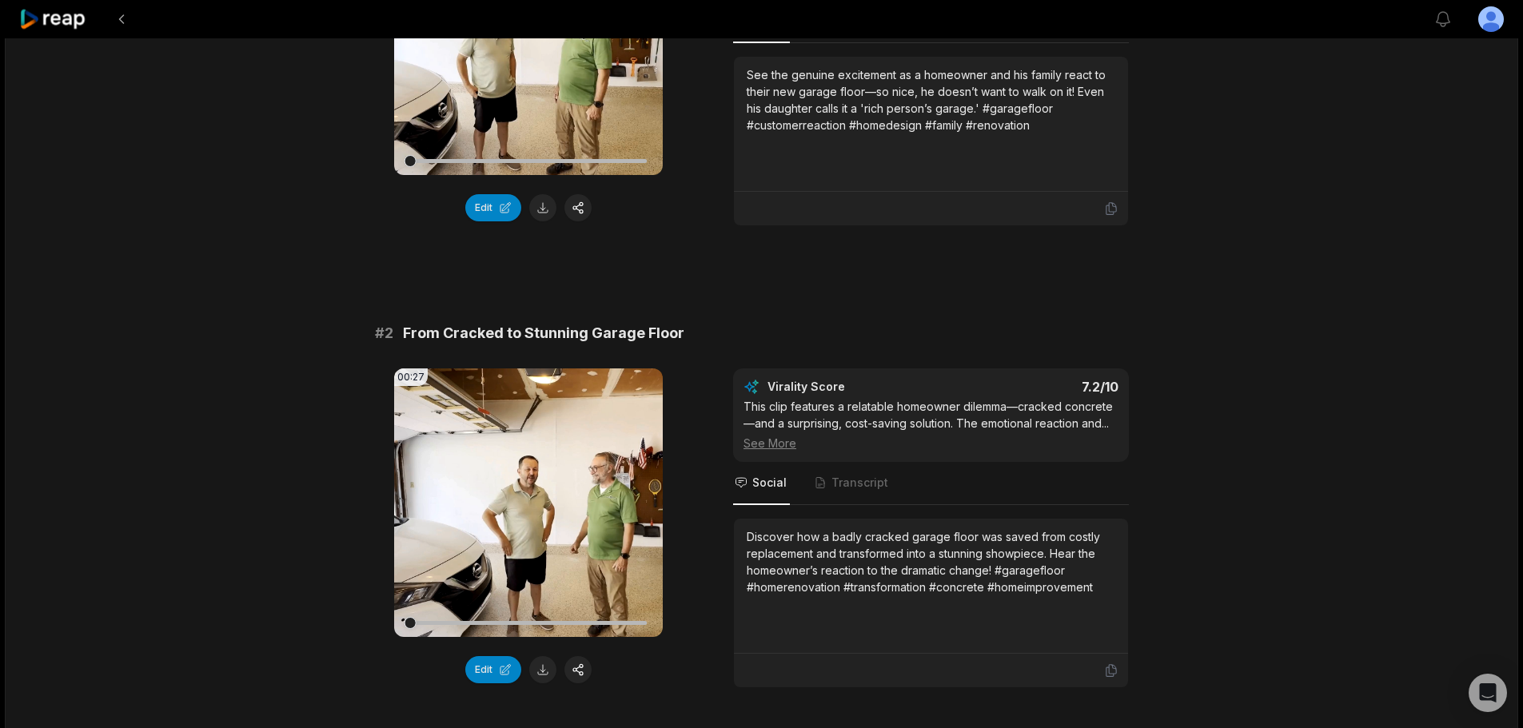
scroll to position [313, 0]
